Goal: Communication & Community: Ask a question

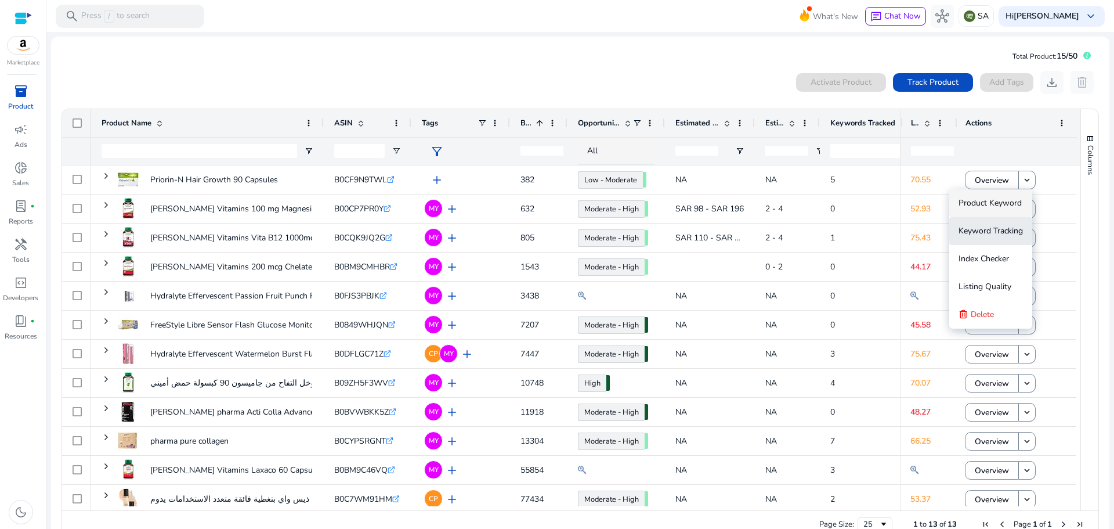
click at [995, 230] on span "Keyword Tracking" at bounding box center [991, 230] width 64 height 11
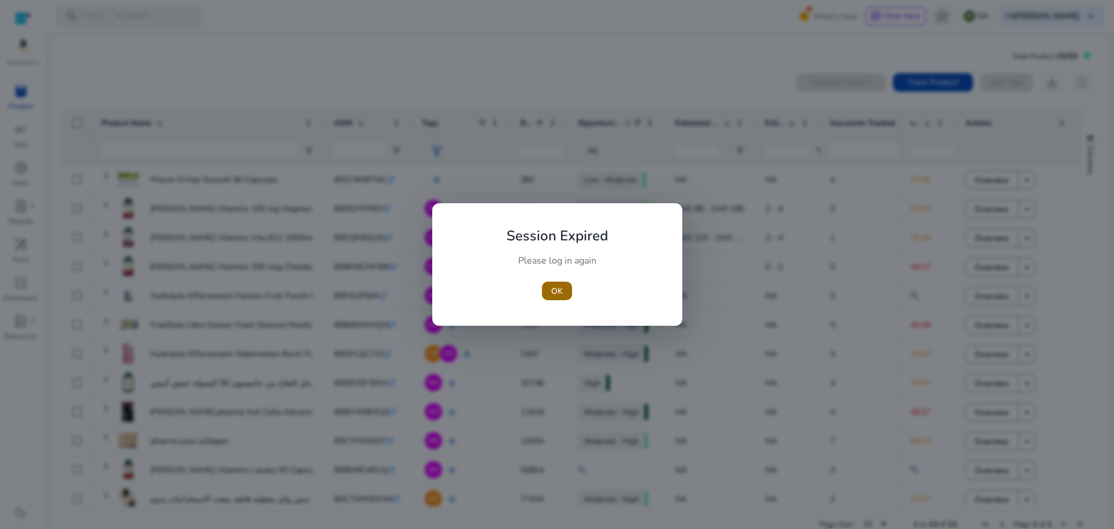
click at [547, 292] on span "button" at bounding box center [557, 291] width 30 height 28
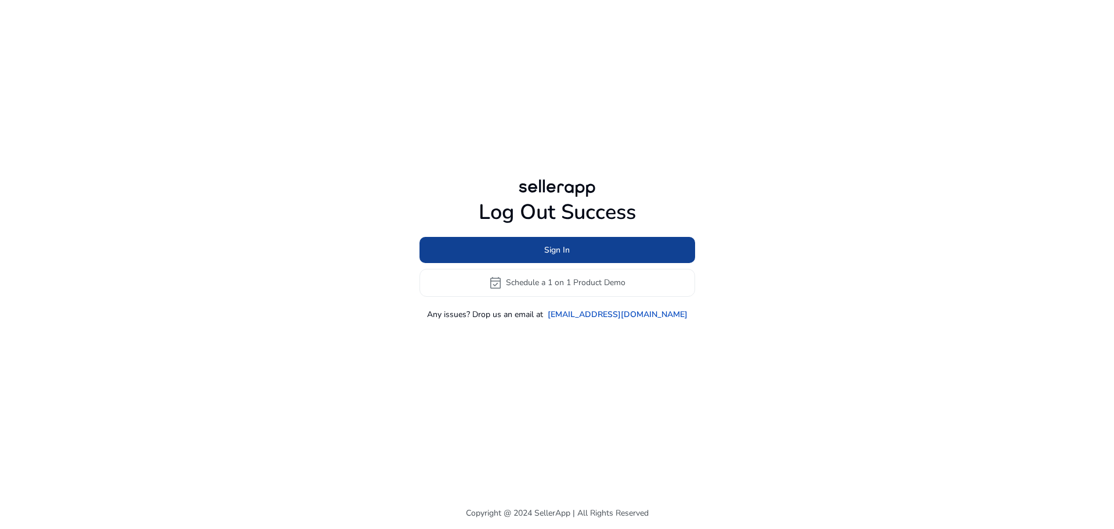
click at [603, 254] on span at bounding box center [558, 250] width 276 height 28
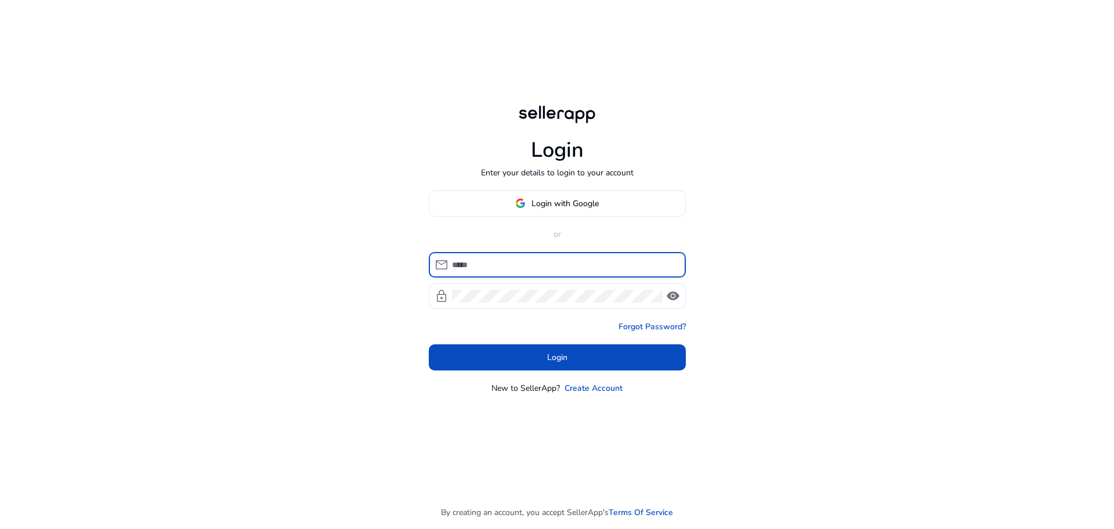
type input "**********"
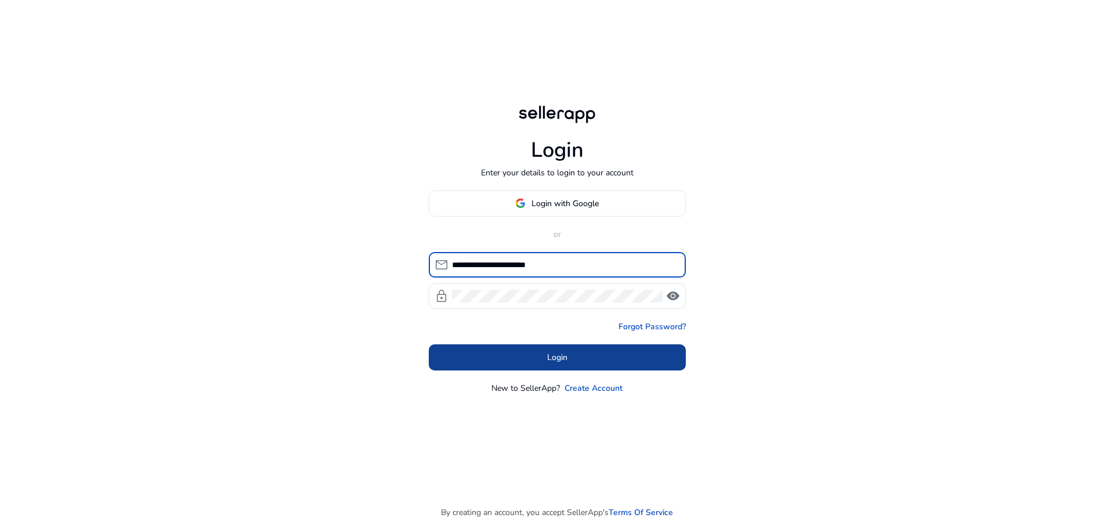
click at [583, 354] on span at bounding box center [557, 357] width 257 height 28
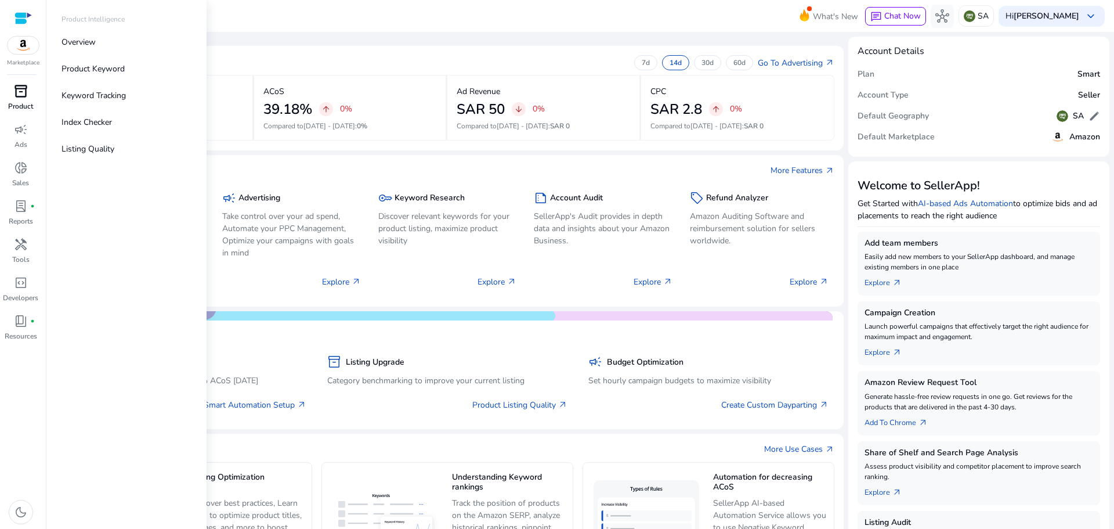
click at [19, 96] on span "inventory_2" at bounding box center [21, 91] width 14 height 14
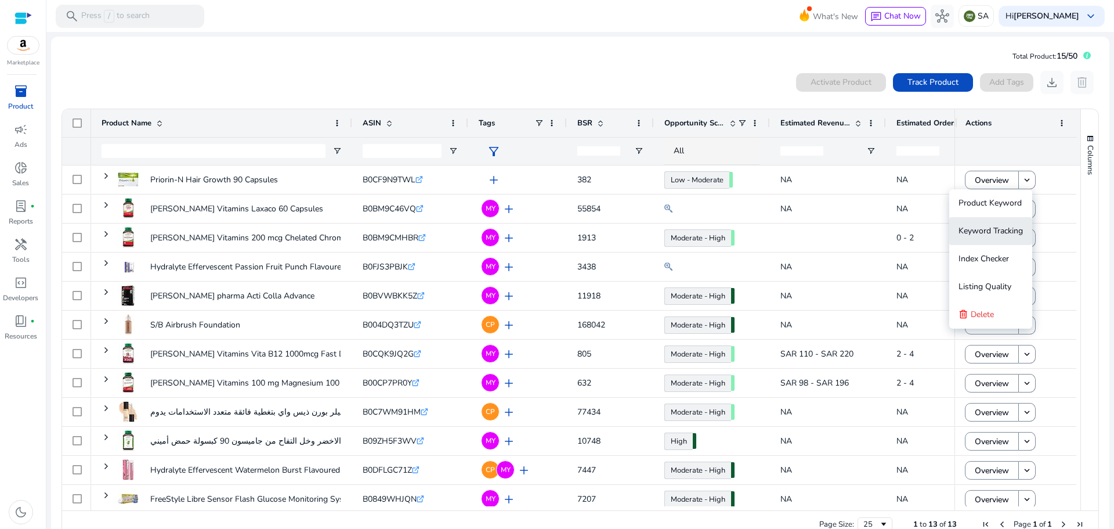
click at [1000, 230] on span "Keyword Tracking" at bounding box center [991, 230] width 64 height 11
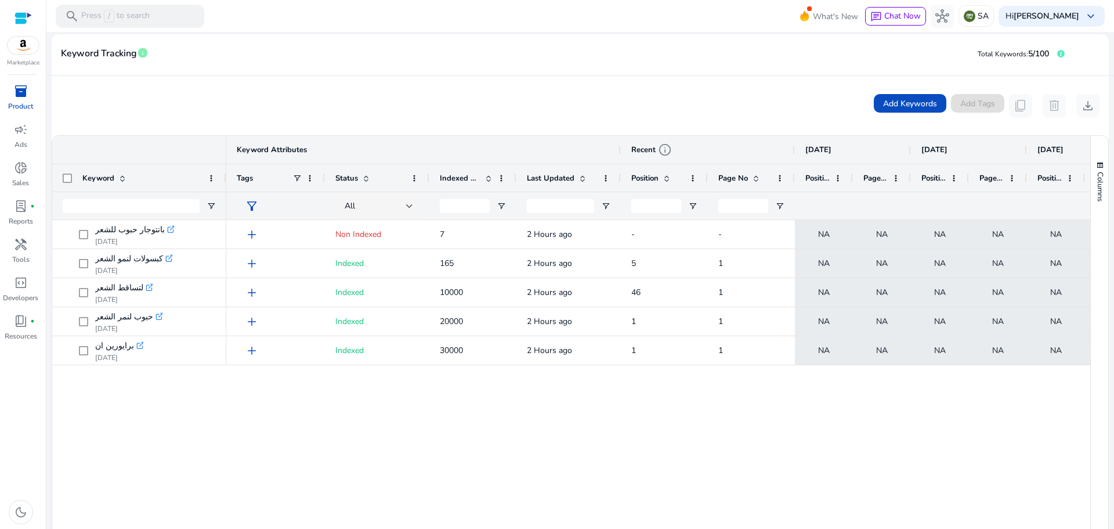
scroll to position [212, 0]
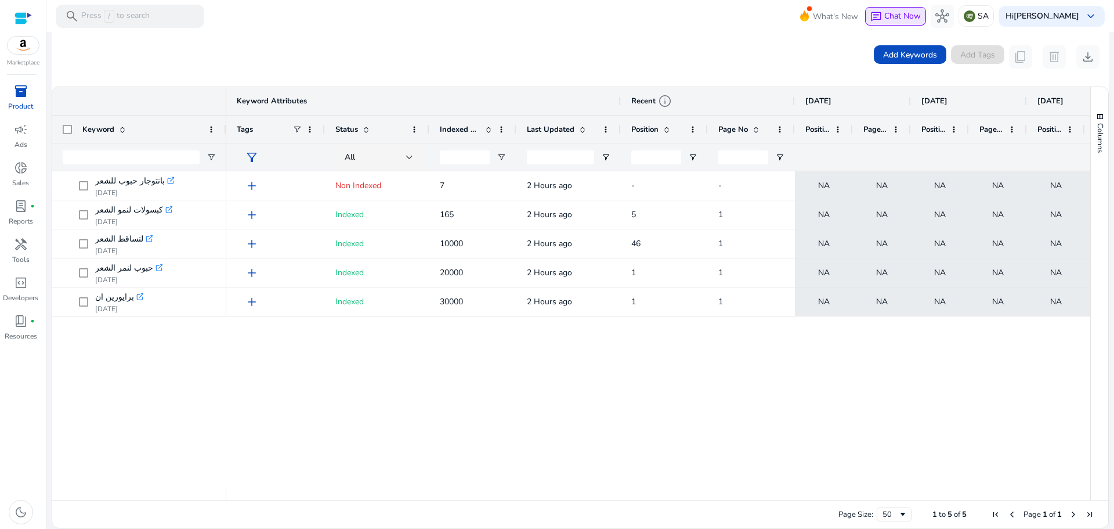
click at [911, 14] on span "Chat Now" at bounding box center [902, 15] width 37 height 11
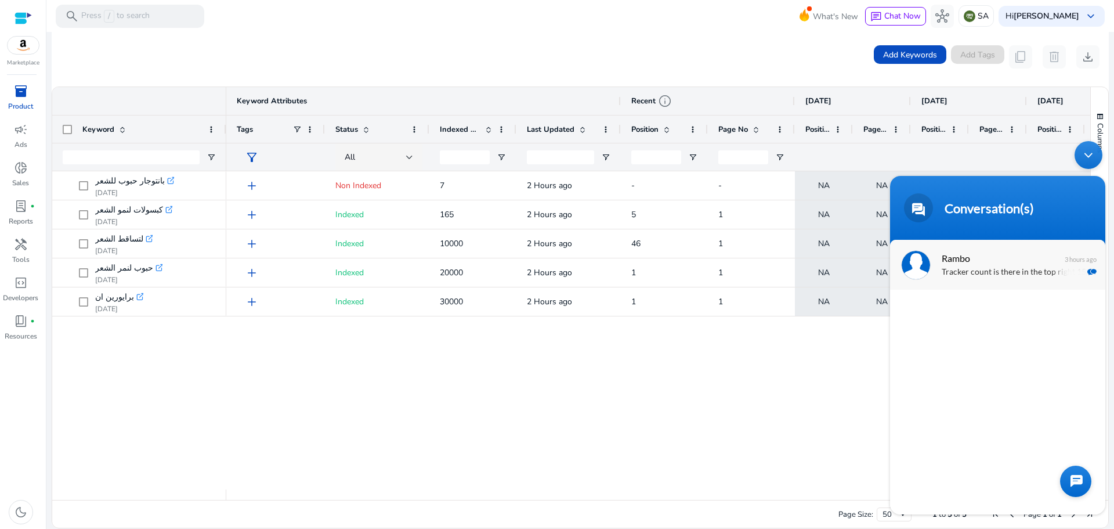
click at [981, 265] on span "Rambo" at bounding box center [997, 258] width 110 height 16
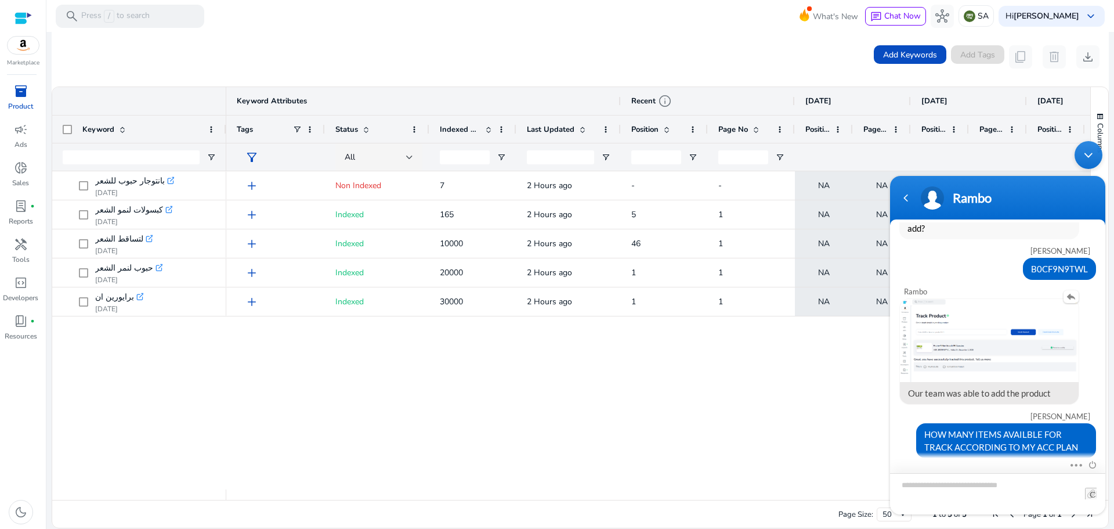
scroll to position [458, 0]
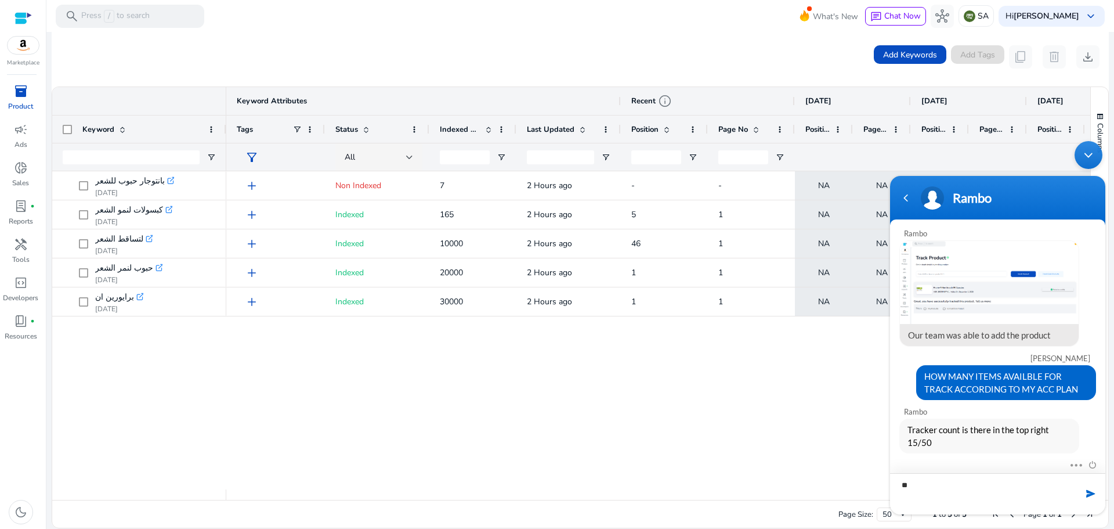
type textarea "*"
type textarea "**********"
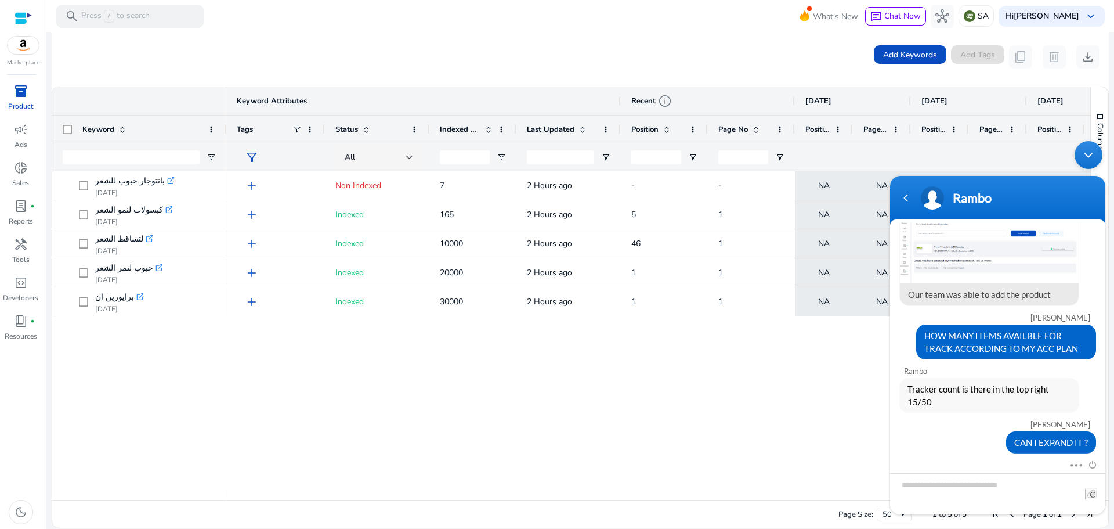
scroll to position [600, 0]
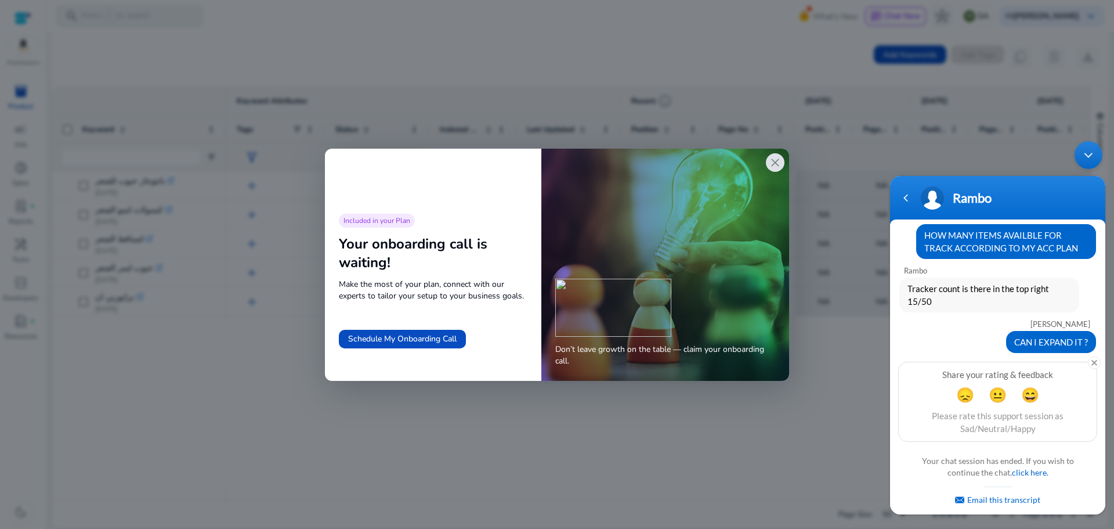
click at [769, 162] on span "close" at bounding box center [775, 163] width 14 height 14
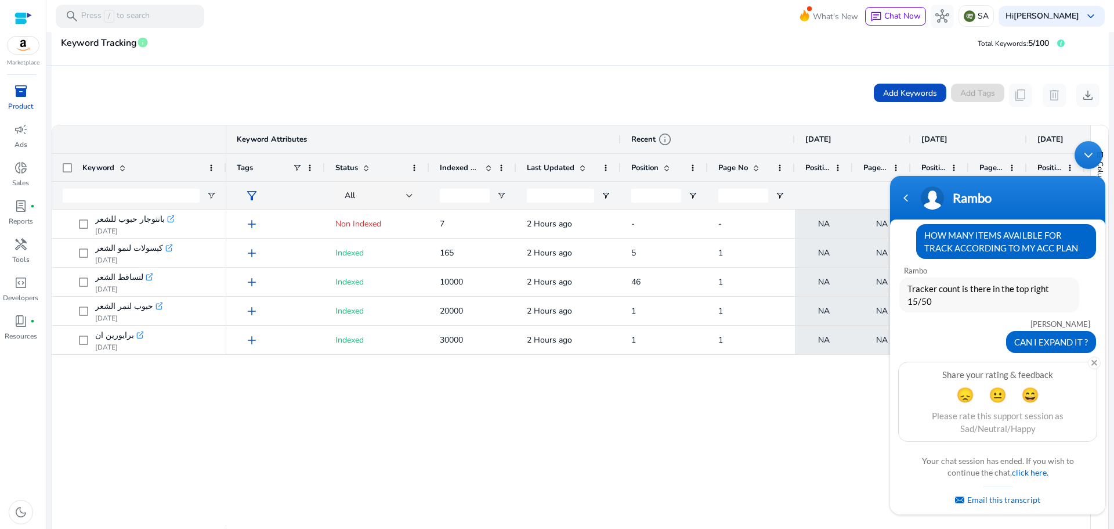
scroll to position [0, 0]
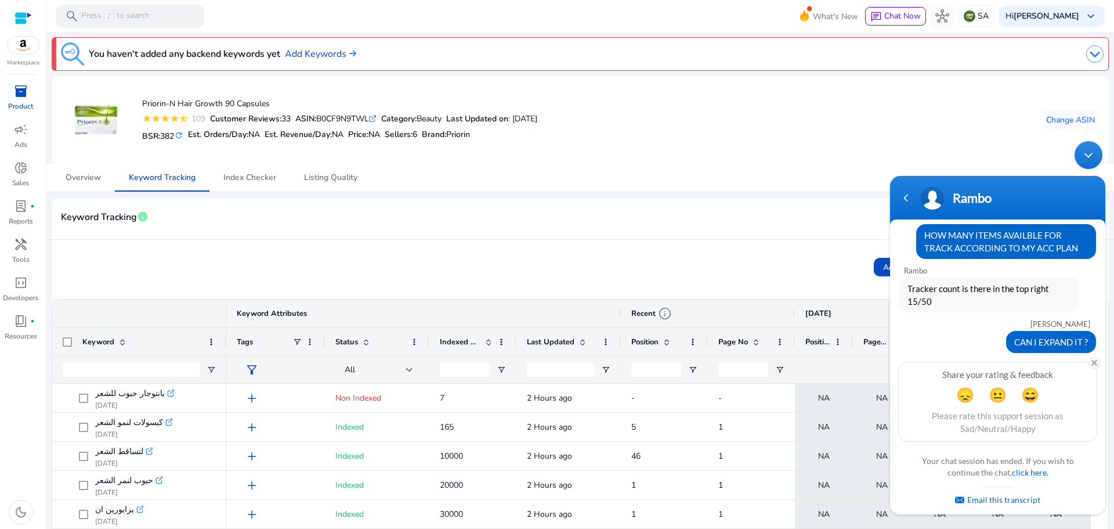
click at [1093, 361] on em at bounding box center [1094, 362] width 13 height 13
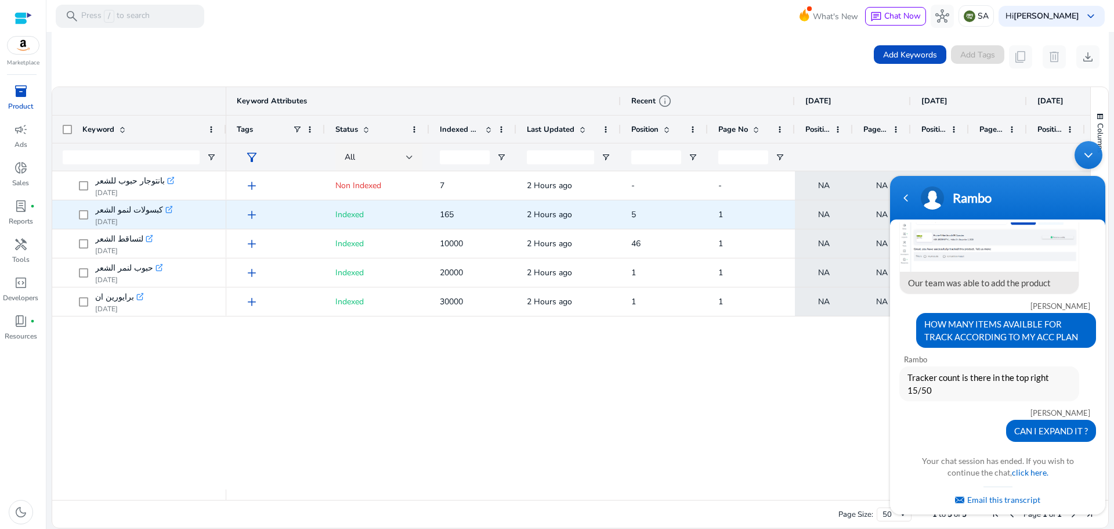
scroll to position [38, 0]
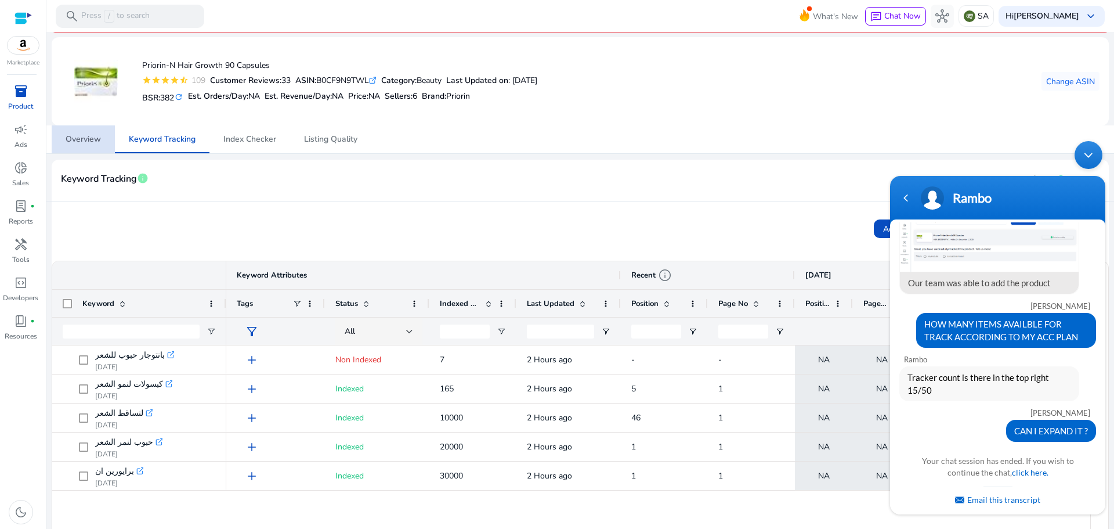
click at [87, 140] on span "Overview" at bounding box center [83, 139] width 35 height 8
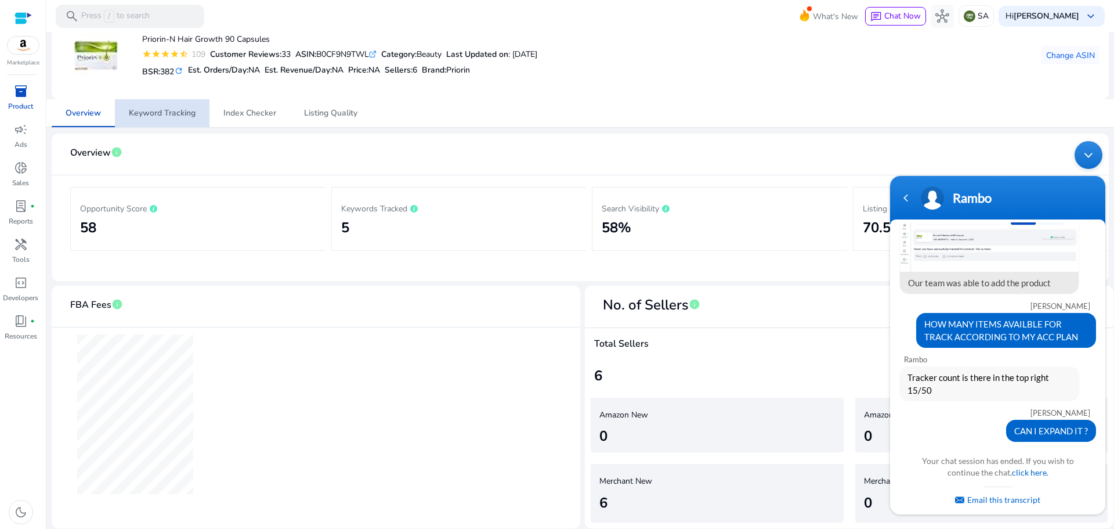
click at [173, 113] on span "Keyword Tracking" at bounding box center [162, 113] width 67 height 8
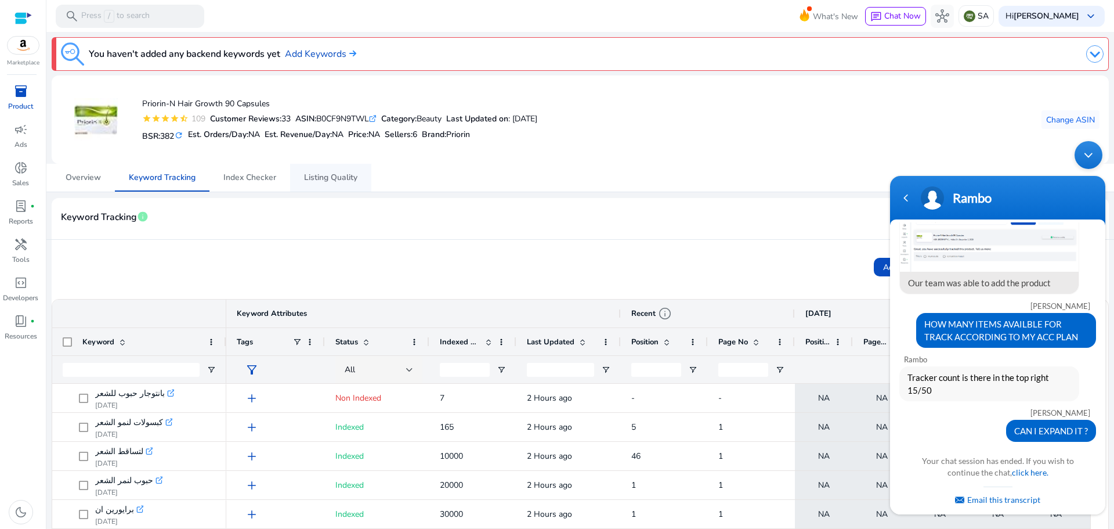
click at [328, 175] on span "Listing Quality" at bounding box center [330, 177] width 53 height 8
